Goal: Transaction & Acquisition: Book appointment/travel/reservation

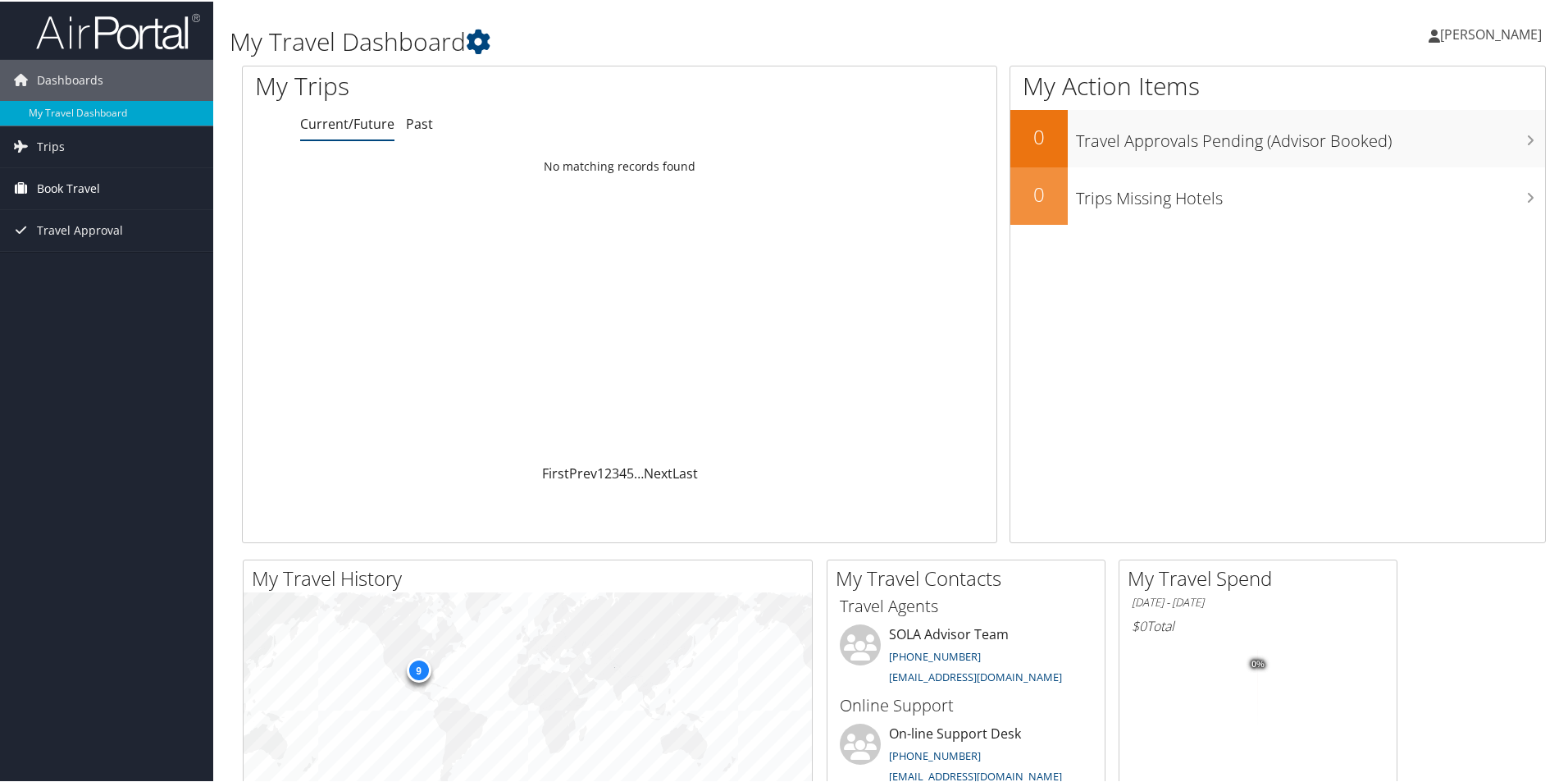
click at [95, 189] on span "Book Travel" at bounding box center [69, 187] width 63 height 41
click at [83, 243] on link "Book/Manage Online Trips" at bounding box center [106, 244] width 213 height 24
